Goal: Task Accomplishment & Management: Manage account settings

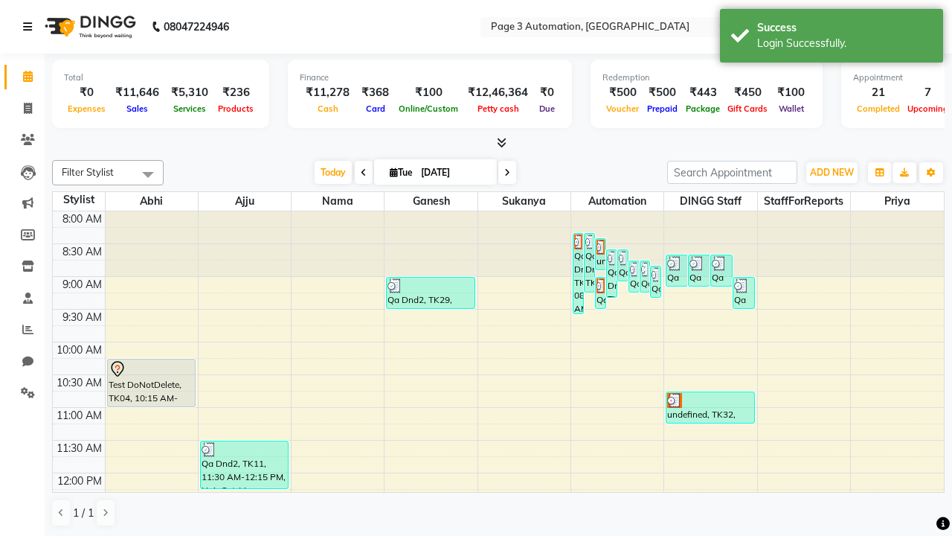
click at [30, 27] on icon at bounding box center [27, 27] width 9 height 10
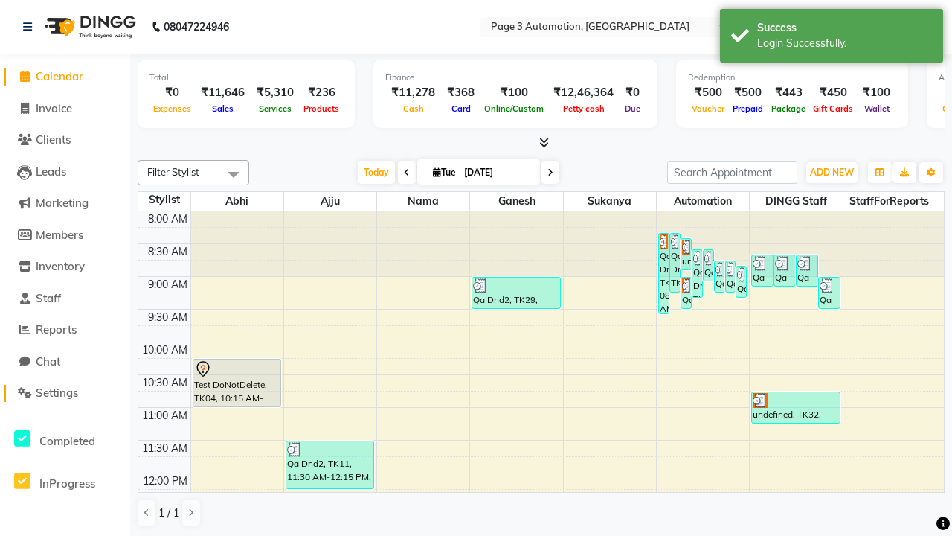
click at [65, 393] on span "Settings" at bounding box center [57, 392] width 42 height 14
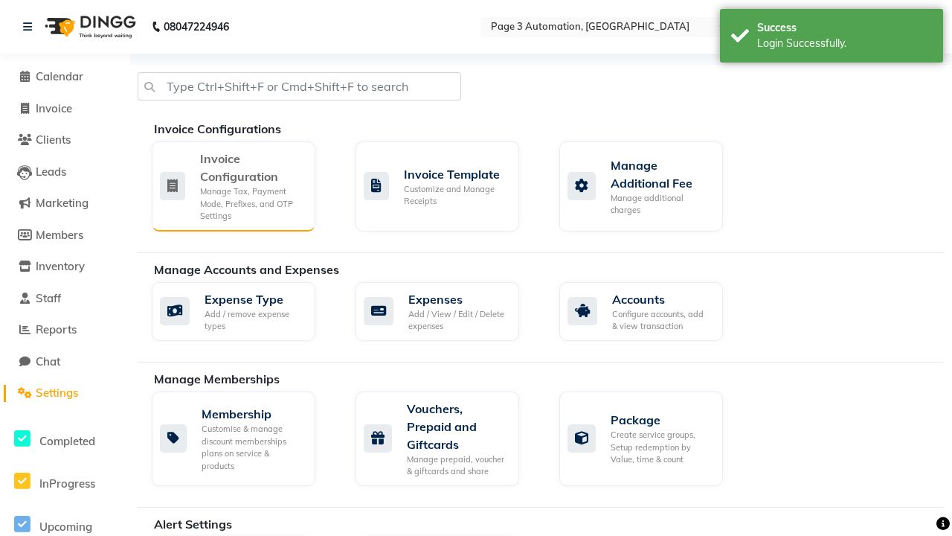
click at [233, 185] on div "Manage Tax, Payment Mode, Prefixes, and OTP Settings" at bounding box center [251, 203] width 103 height 37
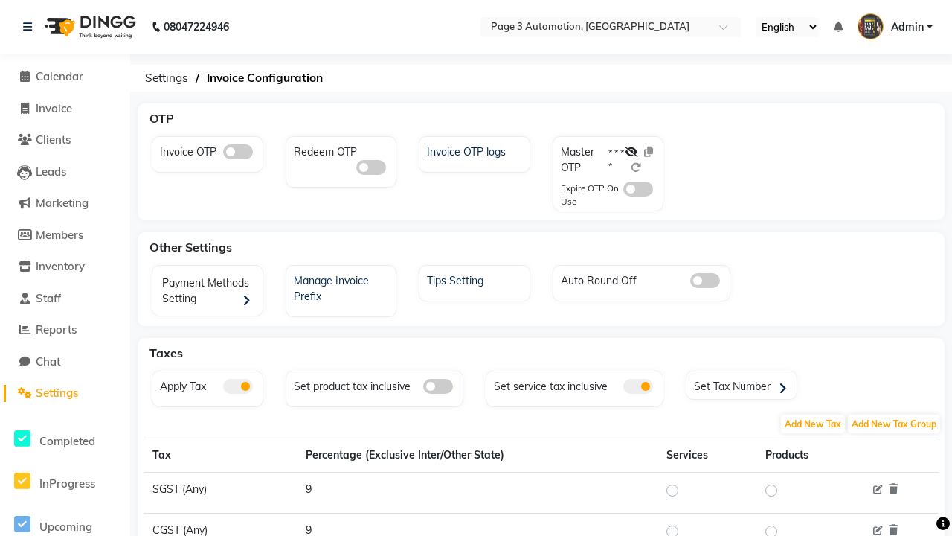
click at [638, 386] on span at bounding box center [638, 386] width 30 height 15
click at [623, 388] on input "checkbox" at bounding box center [623, 388] width 0 height 0
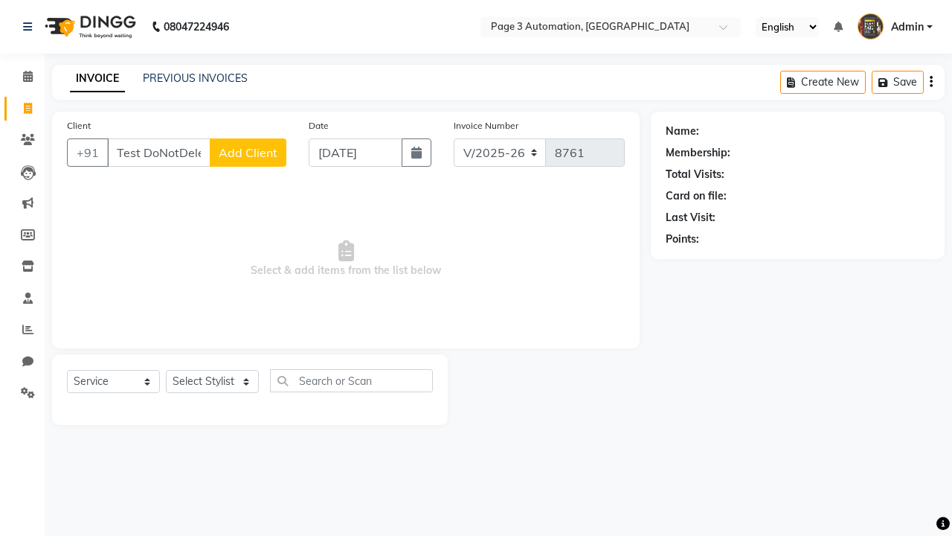
select select "2774"
select select "service"
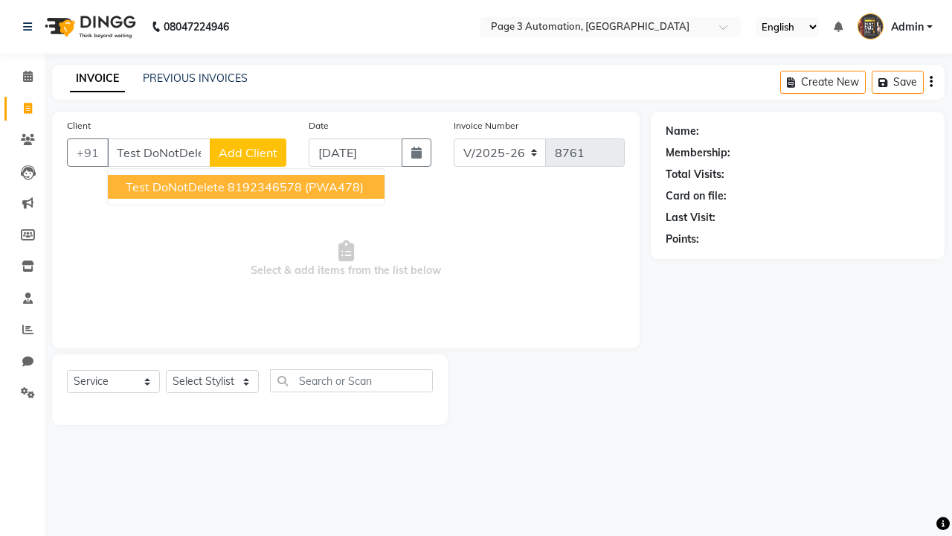
click at [248, 187] on ngb-highlight "8192346578" at bounding box center [265, 186] width 74 height 15
type input "8192346578"
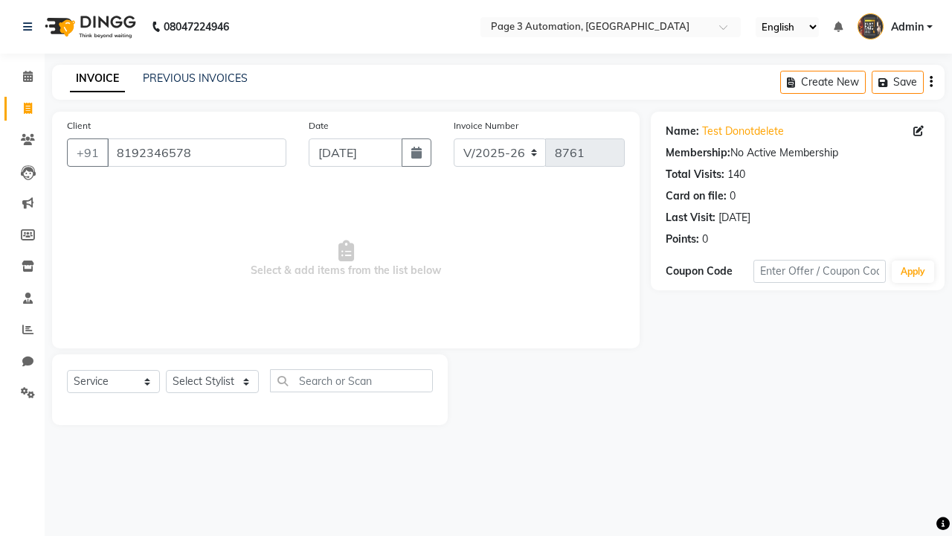
select select "712"
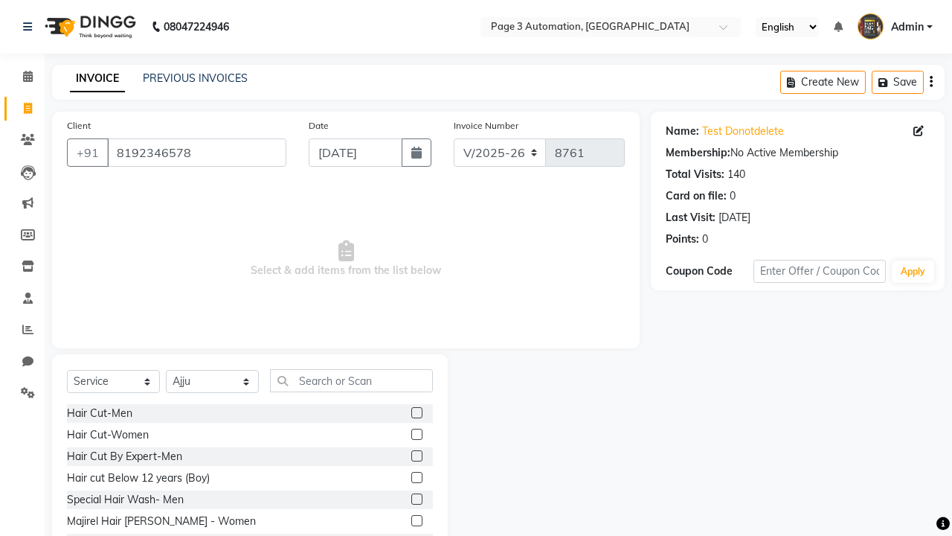
click at [416, 456] on label at bounding box center [416, 455] width 11 height 11
click at [416, 456] on input "checkbox" at bounding box center [416, 457] width 10 height 10
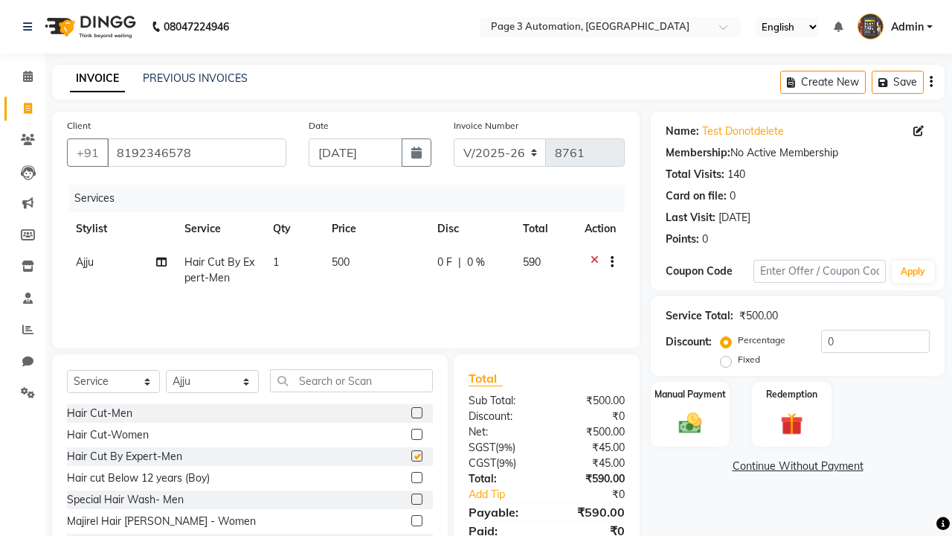
checkbox input "false"
click at [30, 27] on icon at bounding box center [27, 27] width 9 height 10
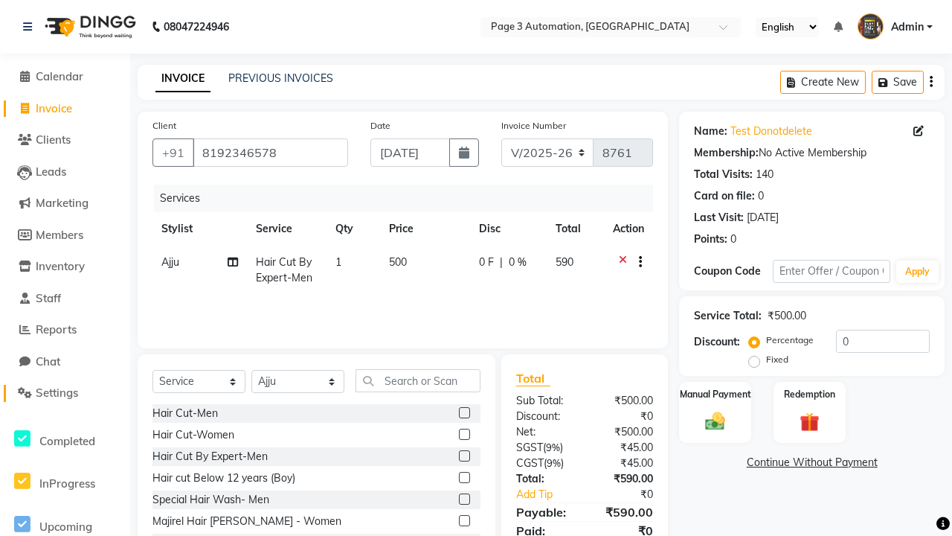
click at [65, 393] on span "Settings" at bounding box center [57, 392] width 42 height 14
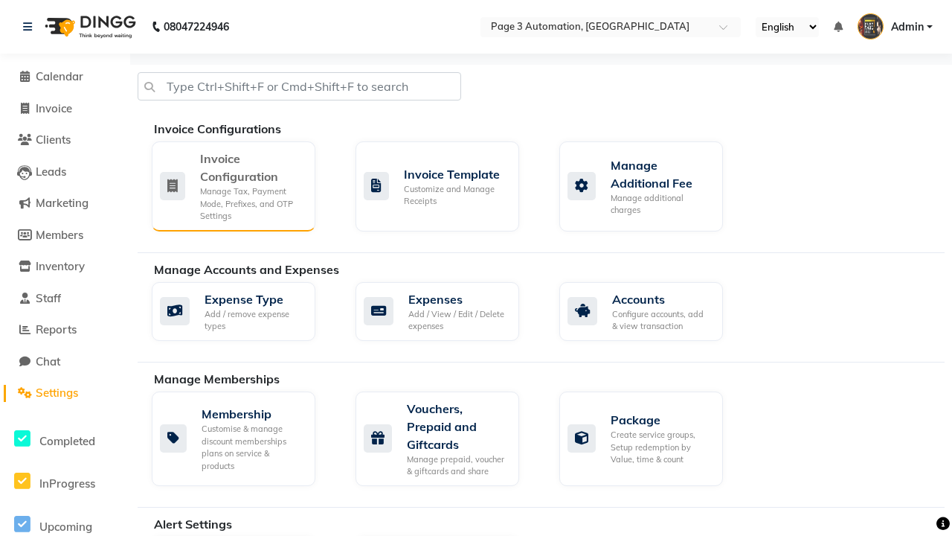
click at [233, 185] on div "Manage Tax, Payment Mode, Prefixes, and OTP Settings" at bounding box center [251, 203] width 103 height 37
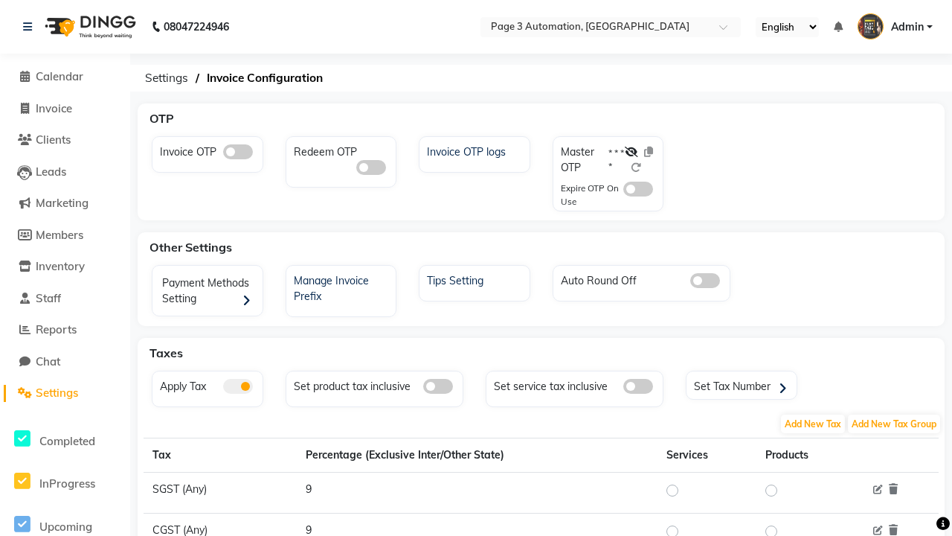
click at [638, 386] on span at bounding box center [638, 386] width 30 height 15
click at [623, 388] on input "checkbox" at bounding box center [623, 388] width 0 height 0
